Goal: Task Accomplishment & Management: Use online tool/utility

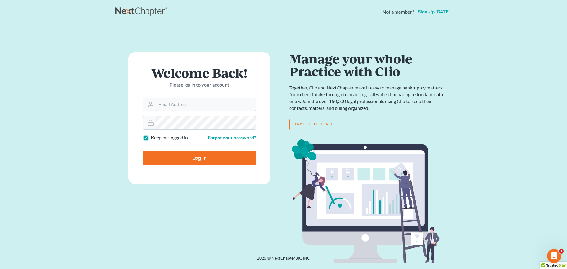
type input "[PERSON_NAME][EMAIL_ADDRESS][DOMAIN_NAME]"
click at [202, 159] on input "Log In" at bounding box center [199, 158] width 113 height 15
type input "Thinking..."
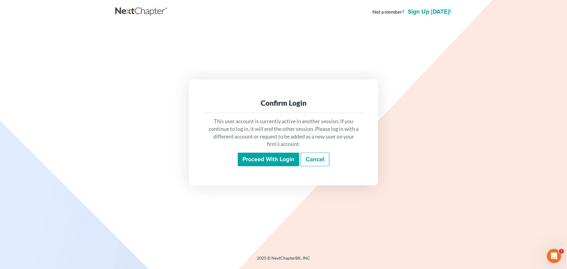
click at [255, 160] on input "Proceed with login" at bounding box center [268, 160] width 61 height 14
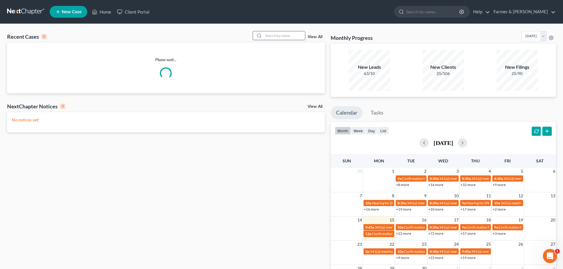
click at [272, 37] on input "search" at bounding box center [283, 35] width 41 height 9
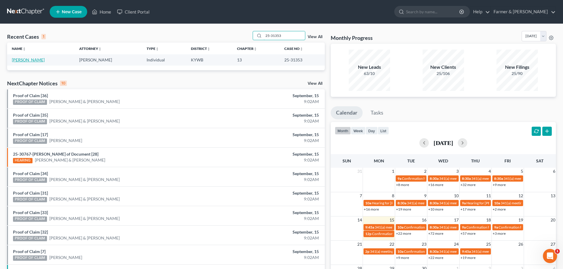
type input "25-31353"
click at [23, 58] on link "[PERSON_NAME]" at bounding box center [28, 59] width 33 height 5
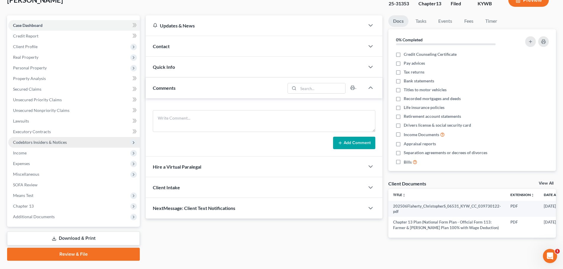
scroll to position [56, 0]
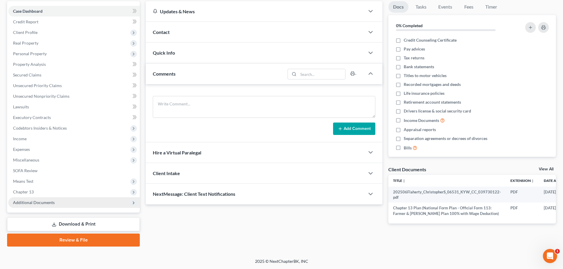
drag, startPoint x: 48, startPoint y: 199, endPoint x: 53, endPoint y: 200, distance: 4.8
click at [48, 199] on span "Additional Documents" at bounding box center [73, 202] width 131 height 11
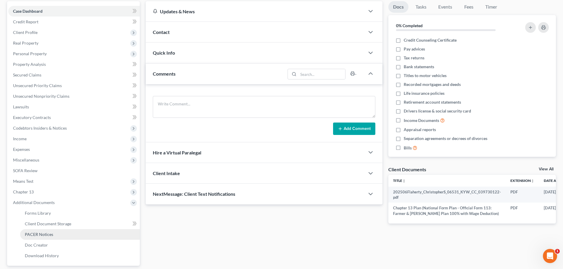
drag, startPoint x: 46, startPoint y: 236, endPoint x: 64, endPoint y: 232, distance: 18.6
click at [46, 236] on span "PACER Notices" at bounding box center [39, 234] width 28 height 5
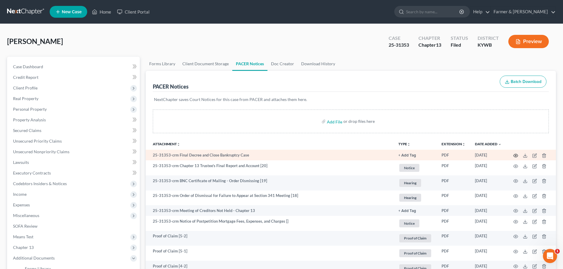
click at [515, 156] on circle "button" at bounding box center [515, 155] width 1 height 1
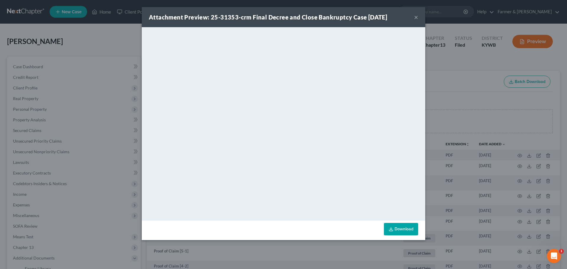
click at [417, 18] on button "×" at bounding box center [416, 17] width 4 height 7
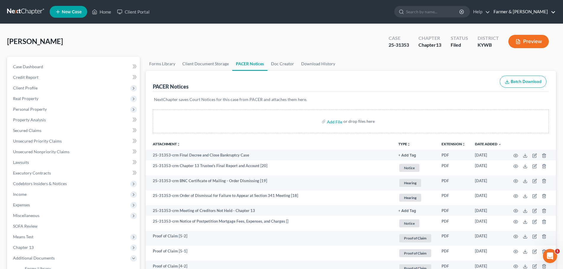
click at [537, 11] on link "Farmer & [PERSON_NAME]" at bounding box center [522, 11] width 65 height 11
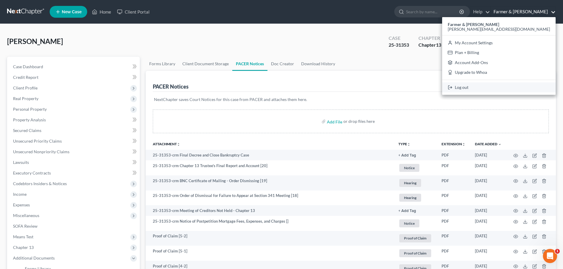
click at [521, 87] on link "Log out" at bounding box center [498, 87] width 113 height 10
